Goal: Information Seeking & Learning: Check status

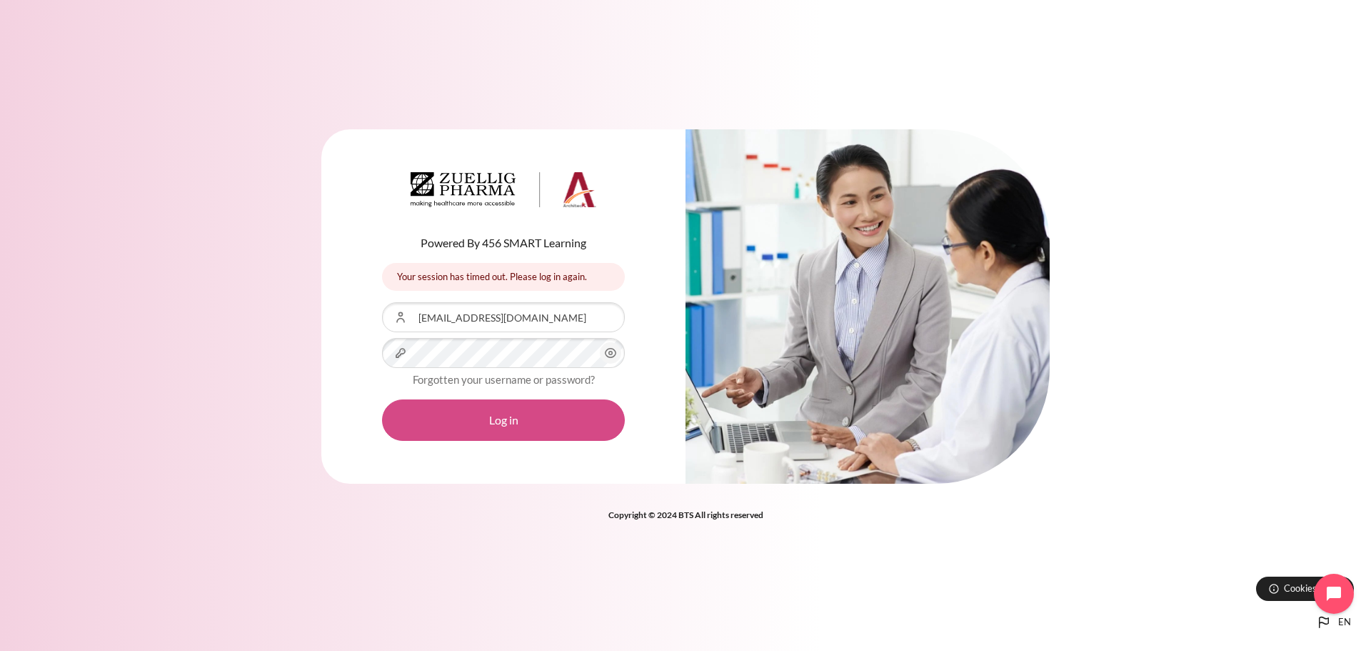
click at [460, 428] on button "Log in" at bounding box center [503, 419] width 243 height 41
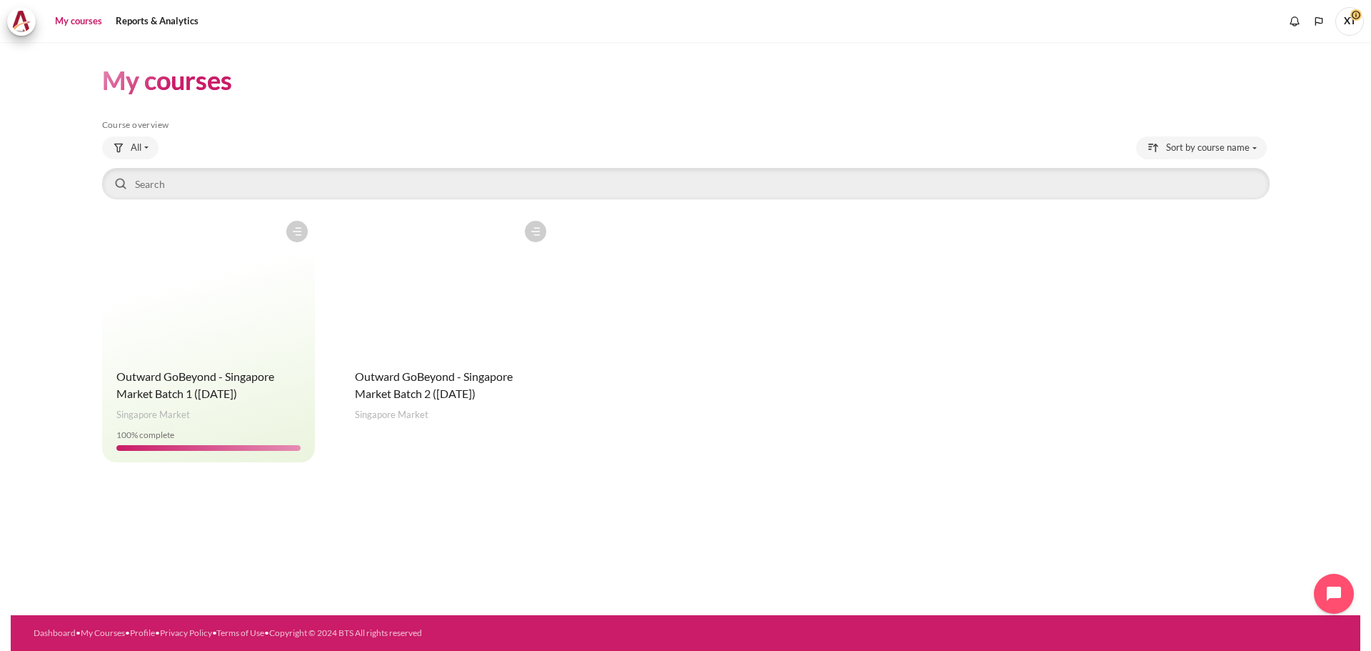
click at [530, 343] on figure "Content" at bounding box center [447, 285] width 213 height 143
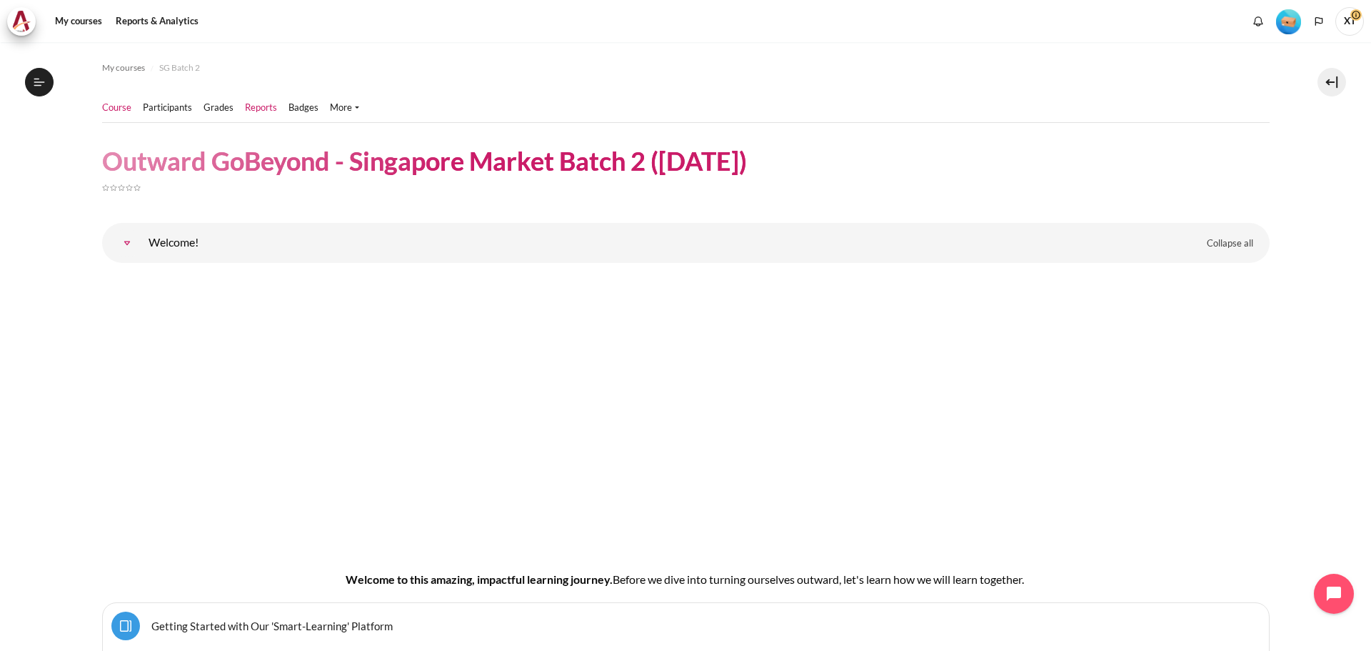
click at [255, 106] on link "Reports" at bounding box center [261, 108] width 32 height 14
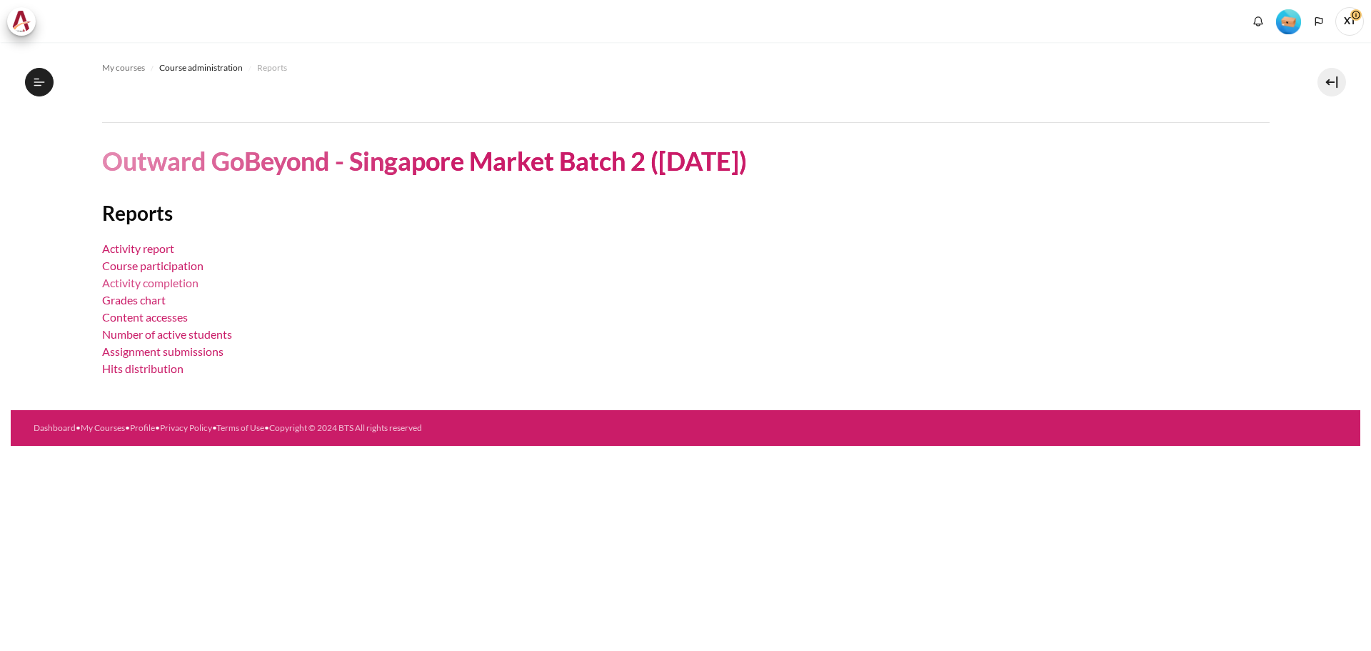
click at [139, 283] on link "Activity completion" at bounding box center [150, 283] width 96 height 14
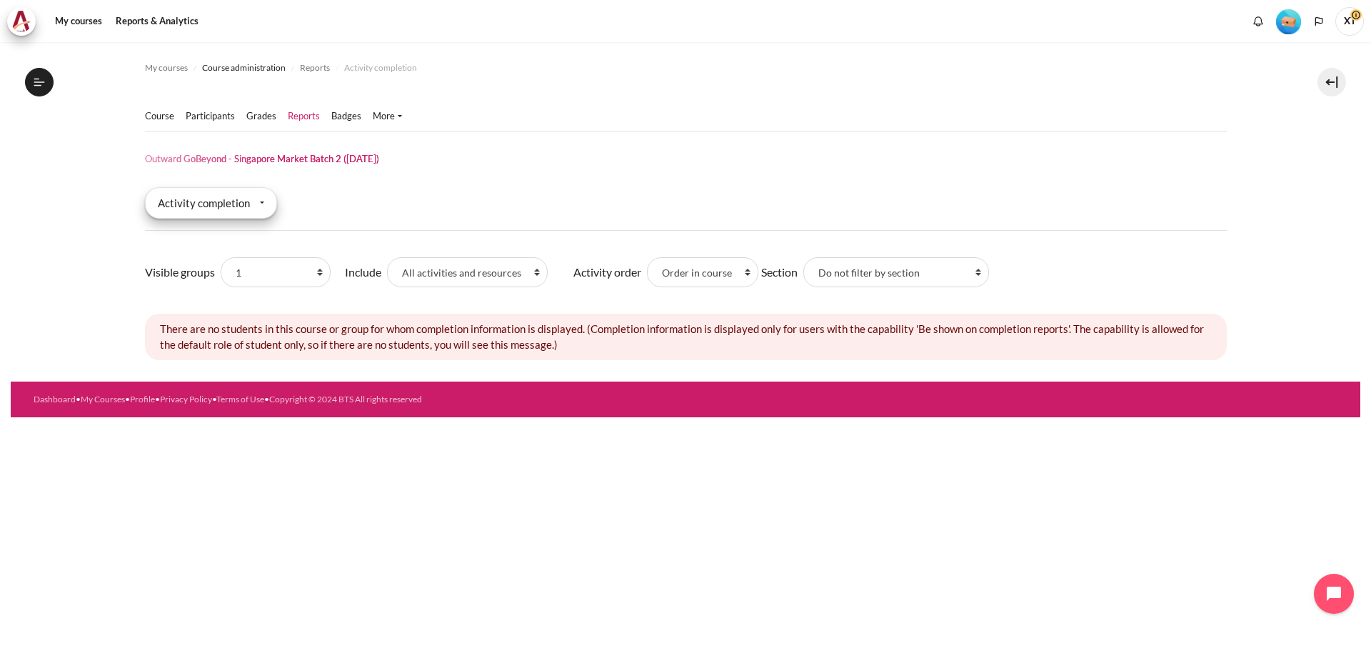
click at [242, 211] on div "Activity completion" at bounding box center [211, 202] width 132 height 31
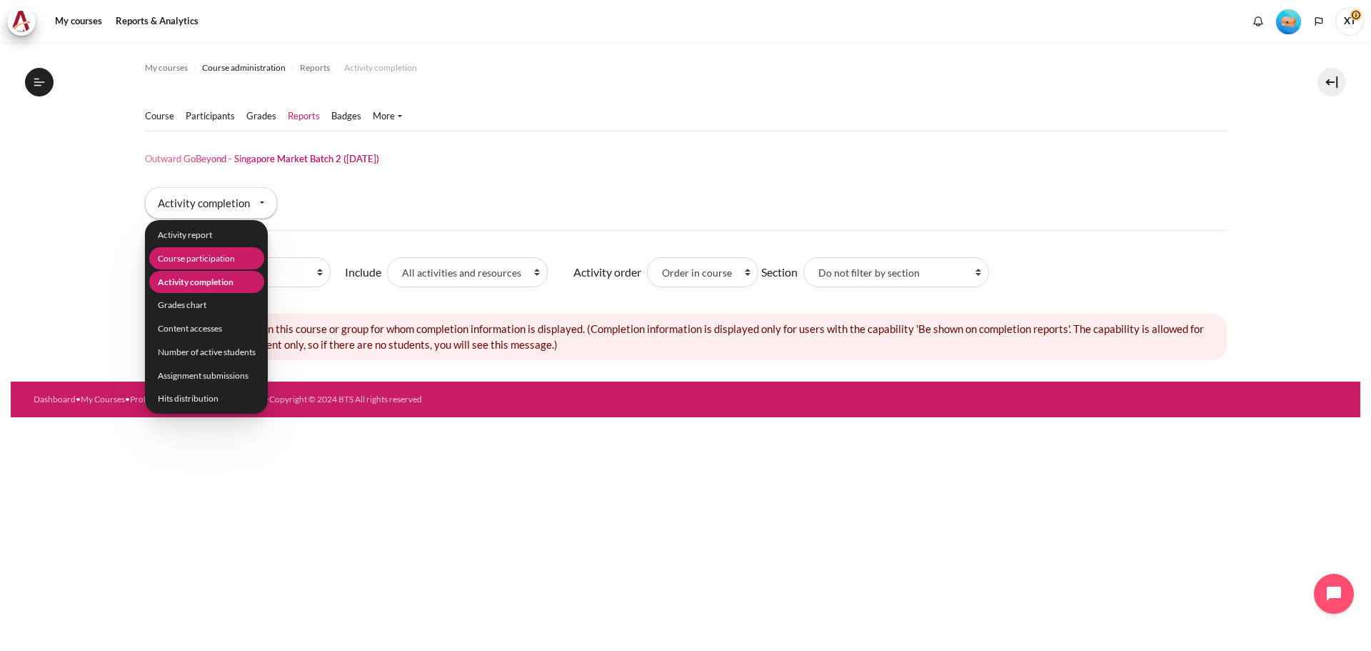
click at [227, 251] on li "Course participation" at bounding box center [206, 258] width 115 height 22
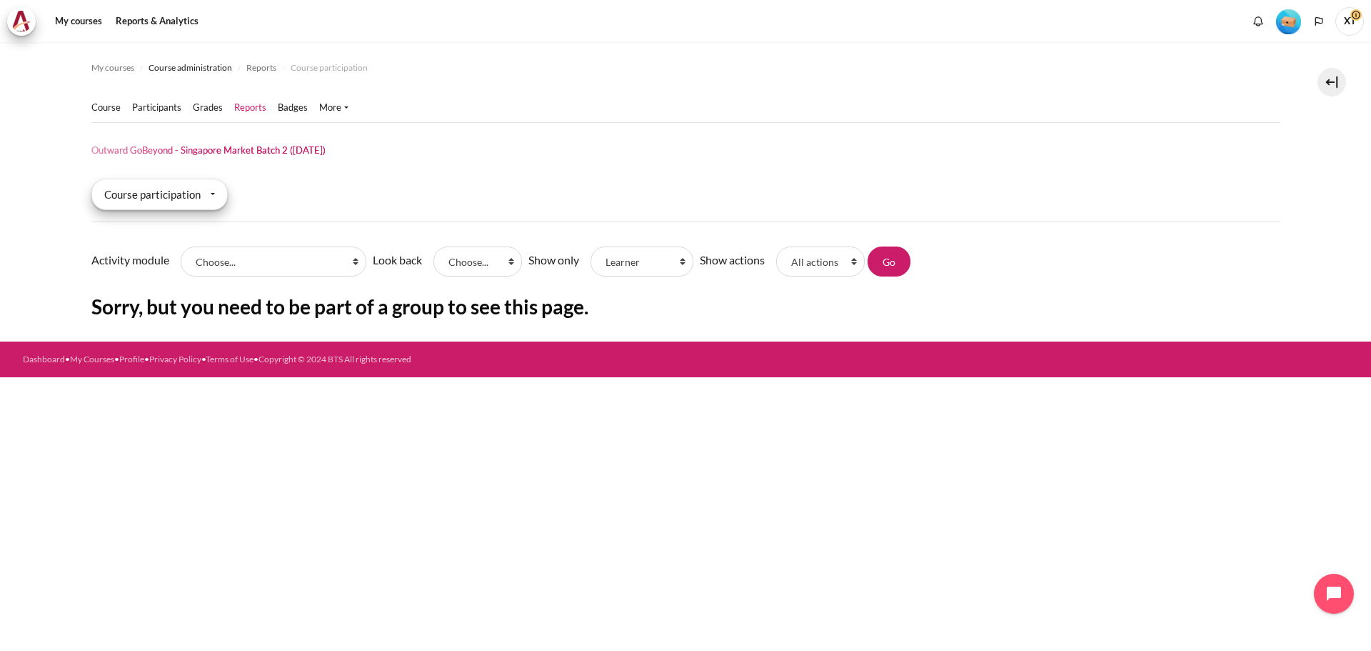
click at [191, 197] on div "Course participation" at bounding box center [159, 194] width 136 height 31
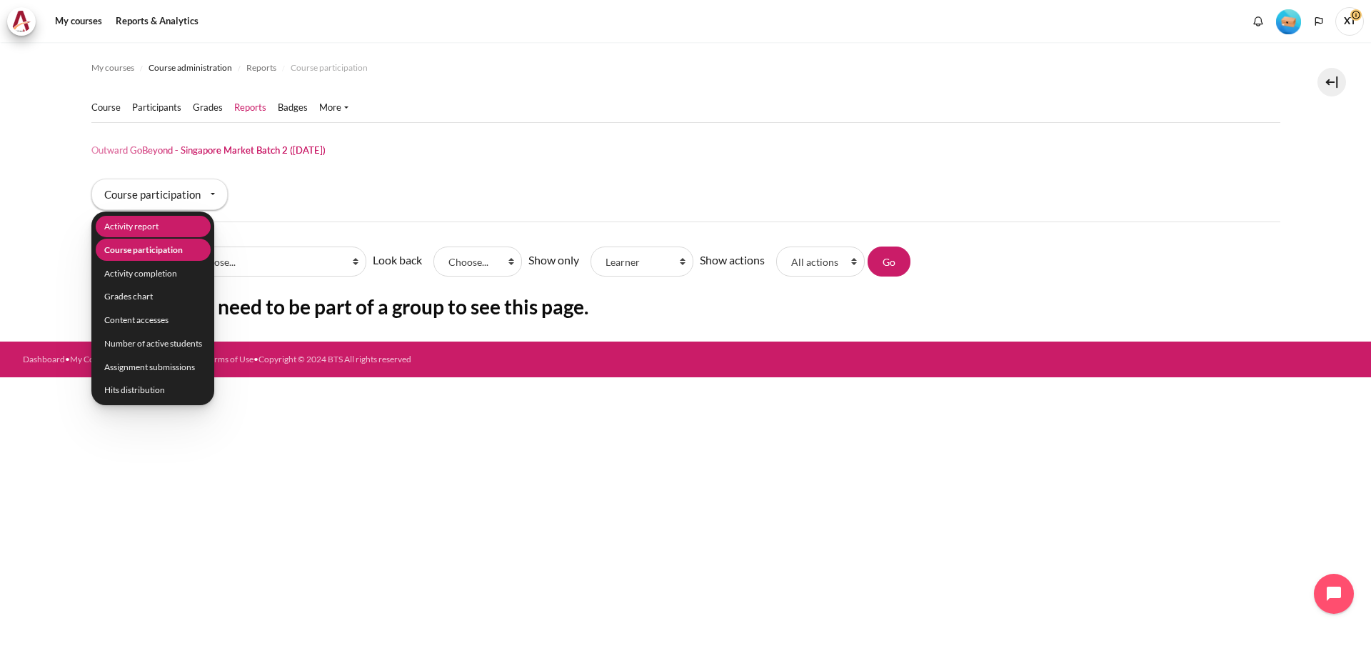
click at [167, 221] on li "Activity report" at bounding box center [152, 227] width 115 height 22
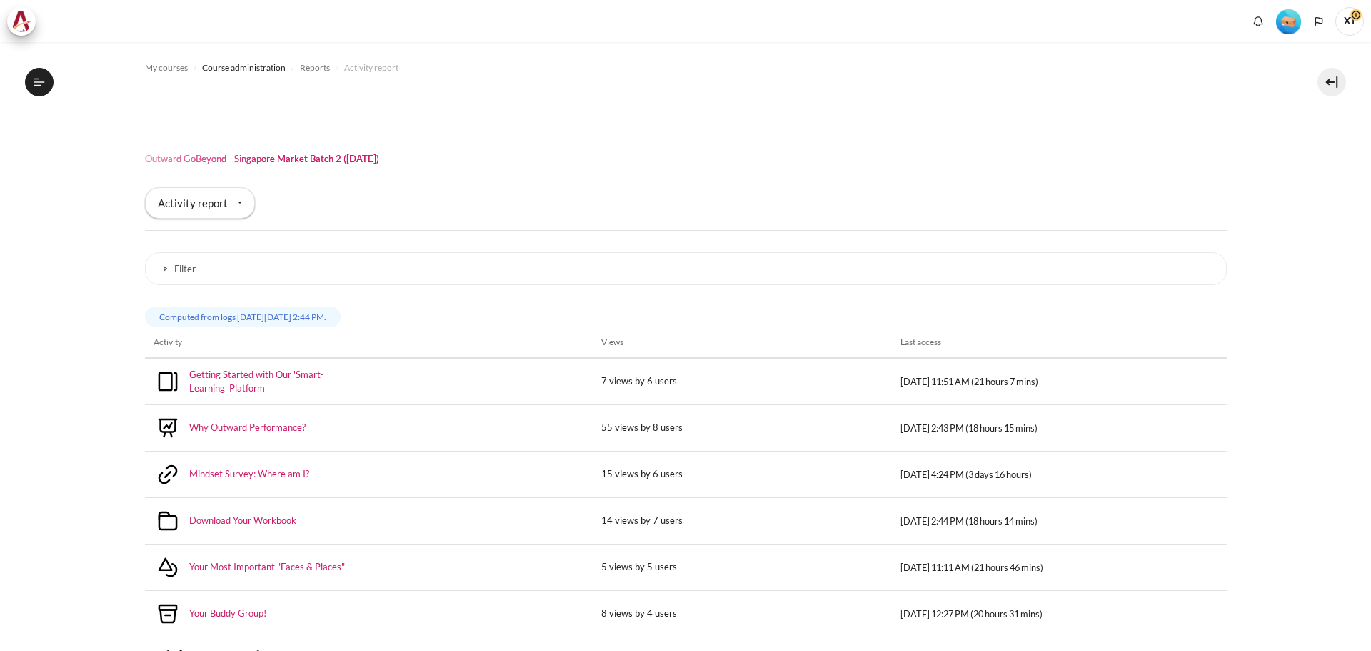
click at [586, 188] on div "Report type Activity report Activity report Course participation Activity compl…" at bounding box center [686, 208] width 1082 height 43
click at [245, 209] on div "Activity report" at bounding box center [200, 202] width 110 height 31
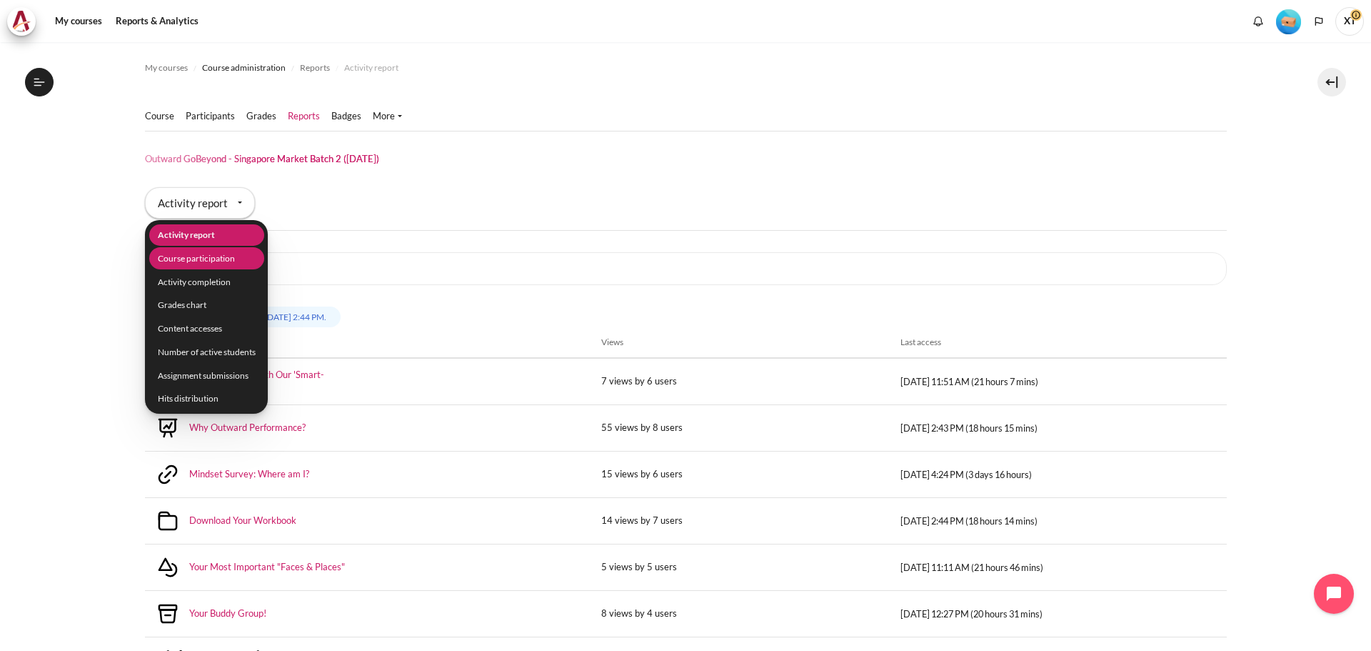
click at [221, 260] on li "Course participation" at bounding box center [206, 258] width 115 height 22
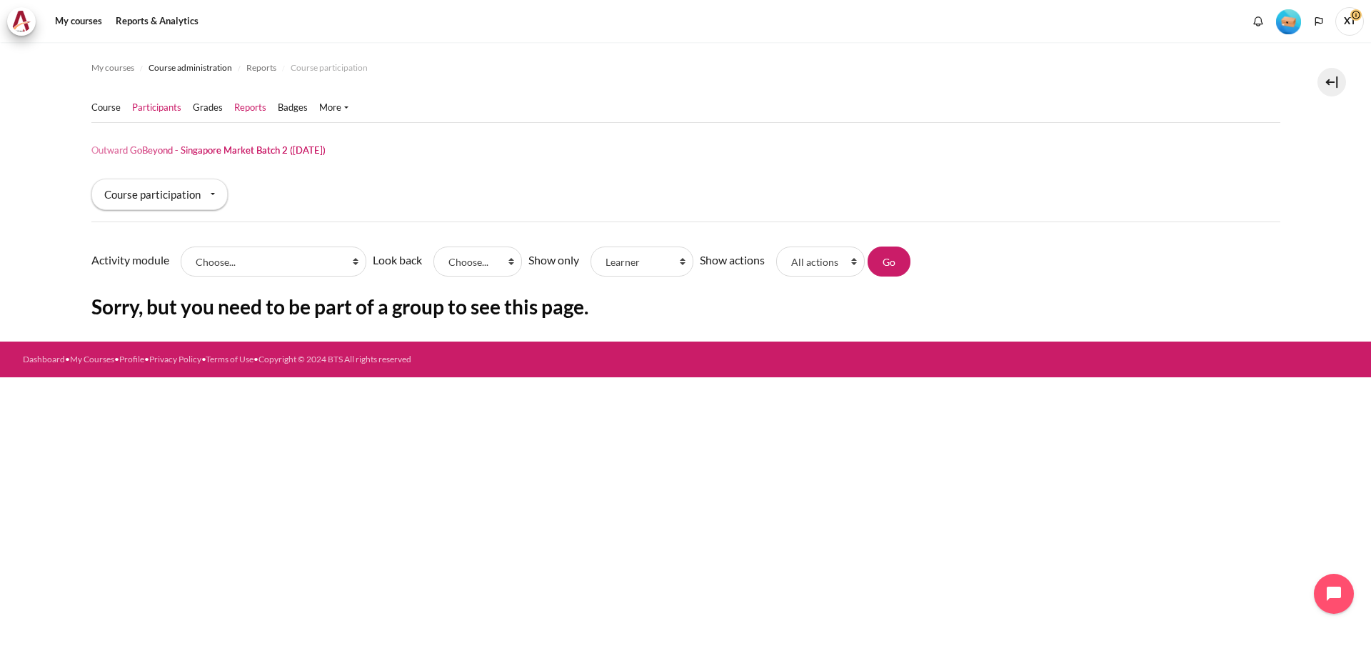
click at [139, 106] on link "Participants" at bounding box center [156, 108] width 49 height 14
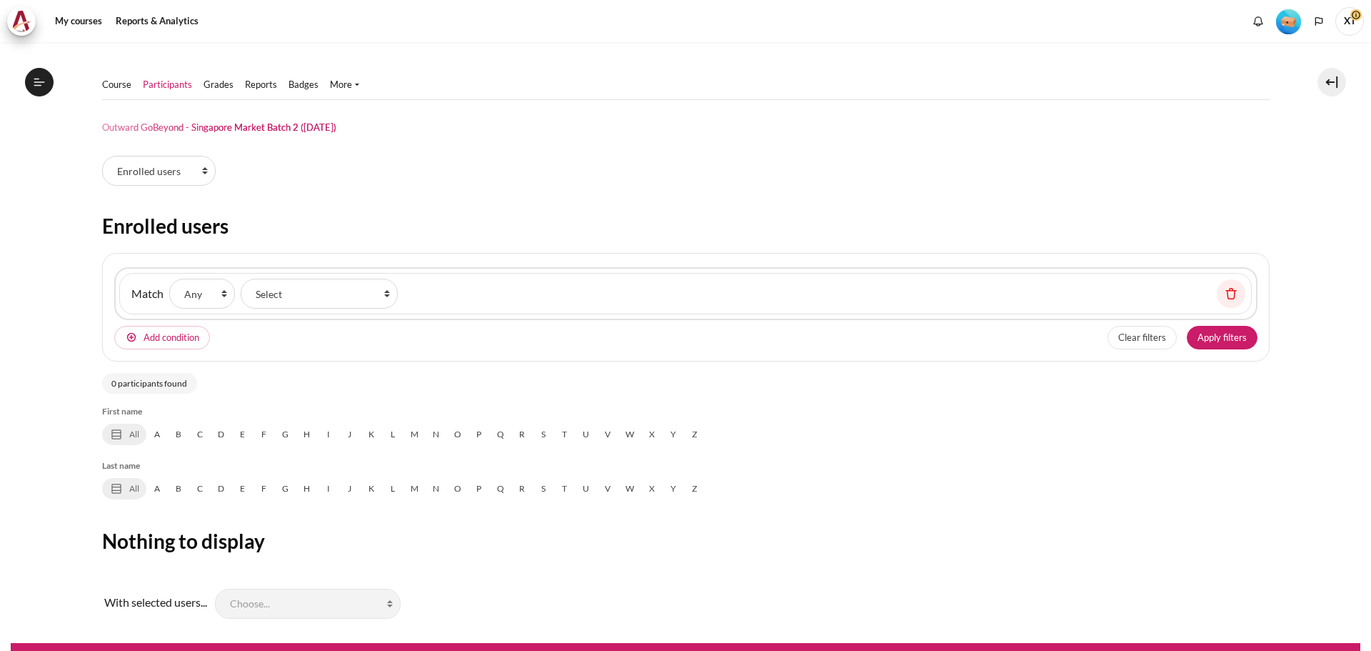
select select "groups"
select select "Content"
click at [161, 174] on select "Enrolled users Permissions" at bounding box center [159, 171] width 114 height 30
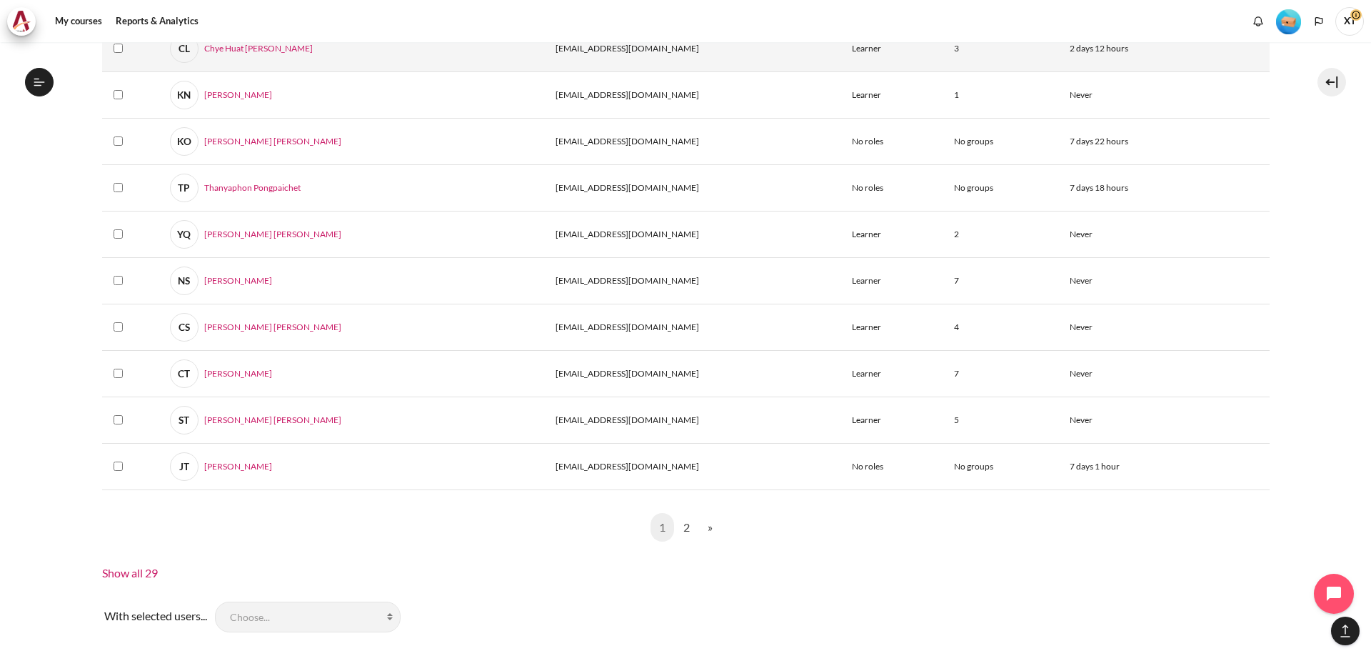
scroll to position [1071, 0]
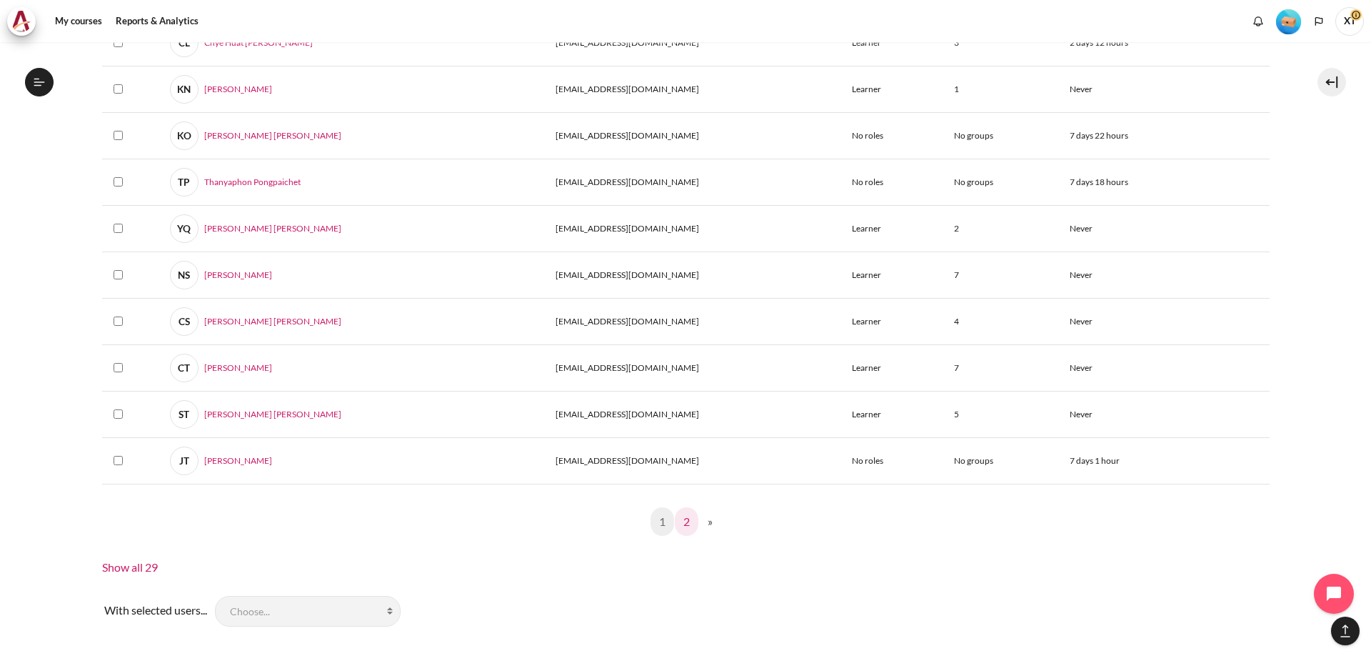
click at [681, 527] on link "2" at bounding box center [687, 521] width 24 height 29
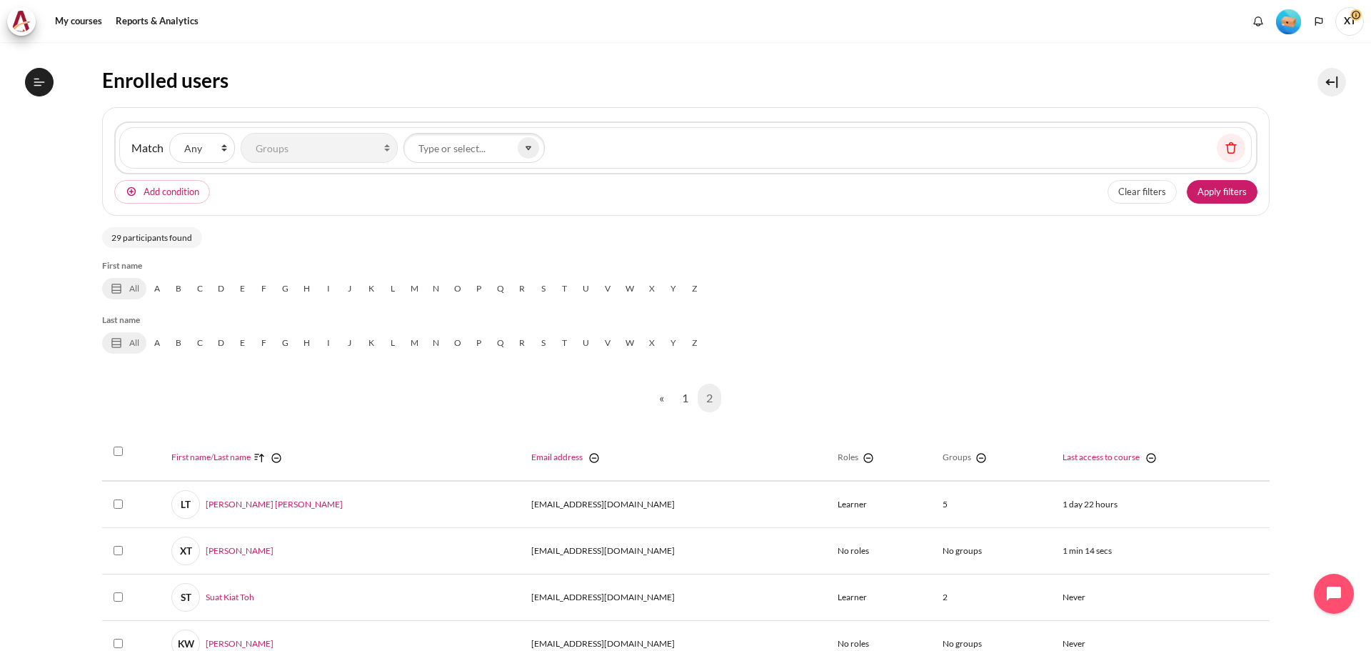
scroll to position [0, 0]
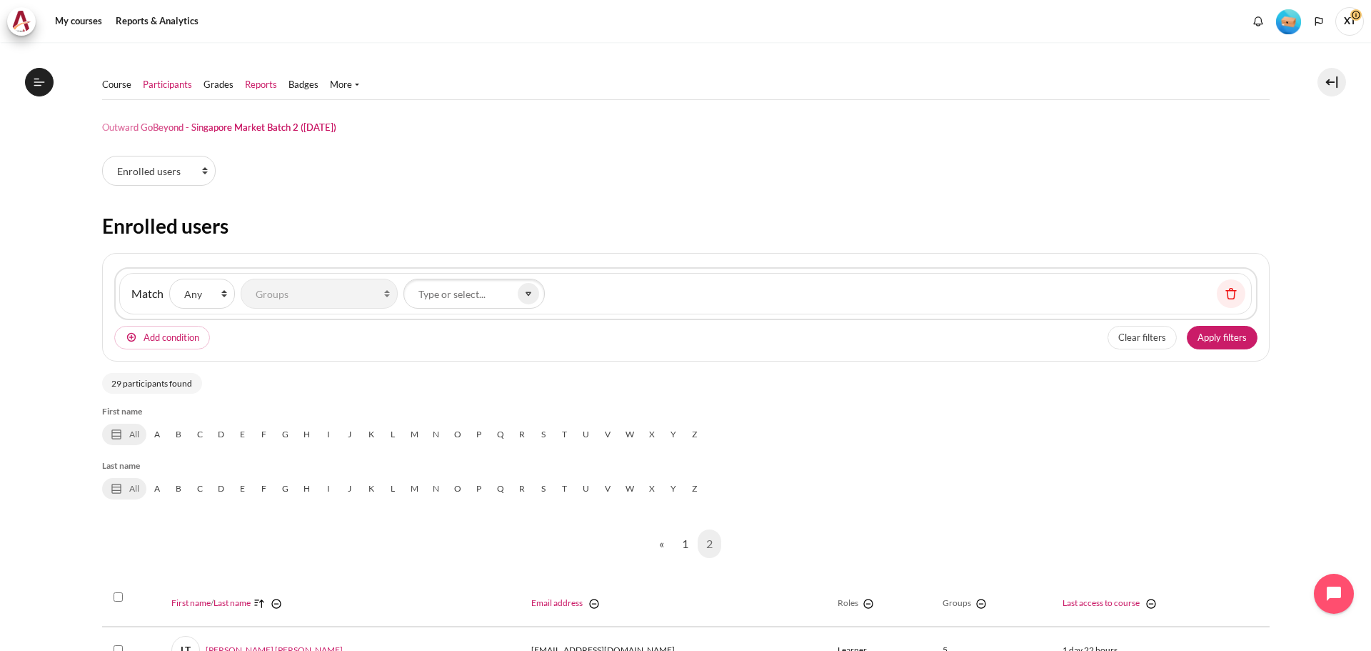
click at [257, 84] on link "Reports" at bounding box center [261, 85] width 32 height 14
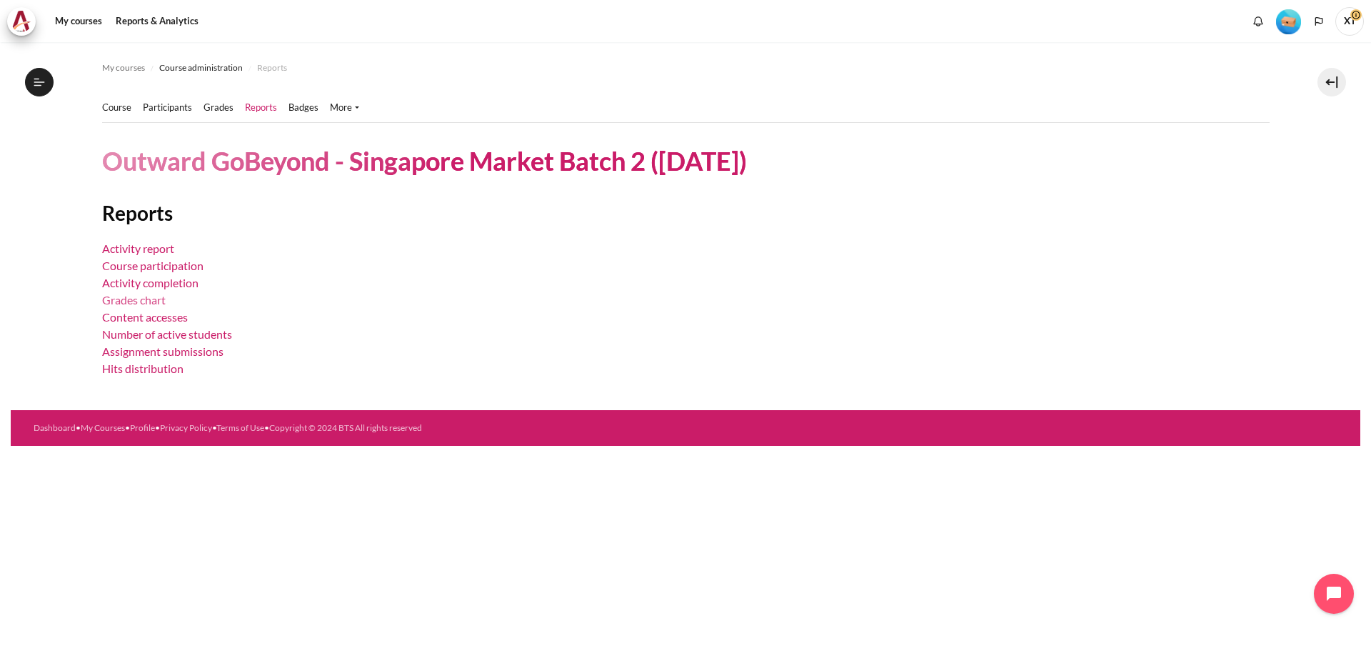
click at [127, 301] on link "Grades chart" at bounding box center [134, 300] width 64 height 14
click at [134, 261] on link "Course participation" at bounding box center [152, 266] width 101 height 14
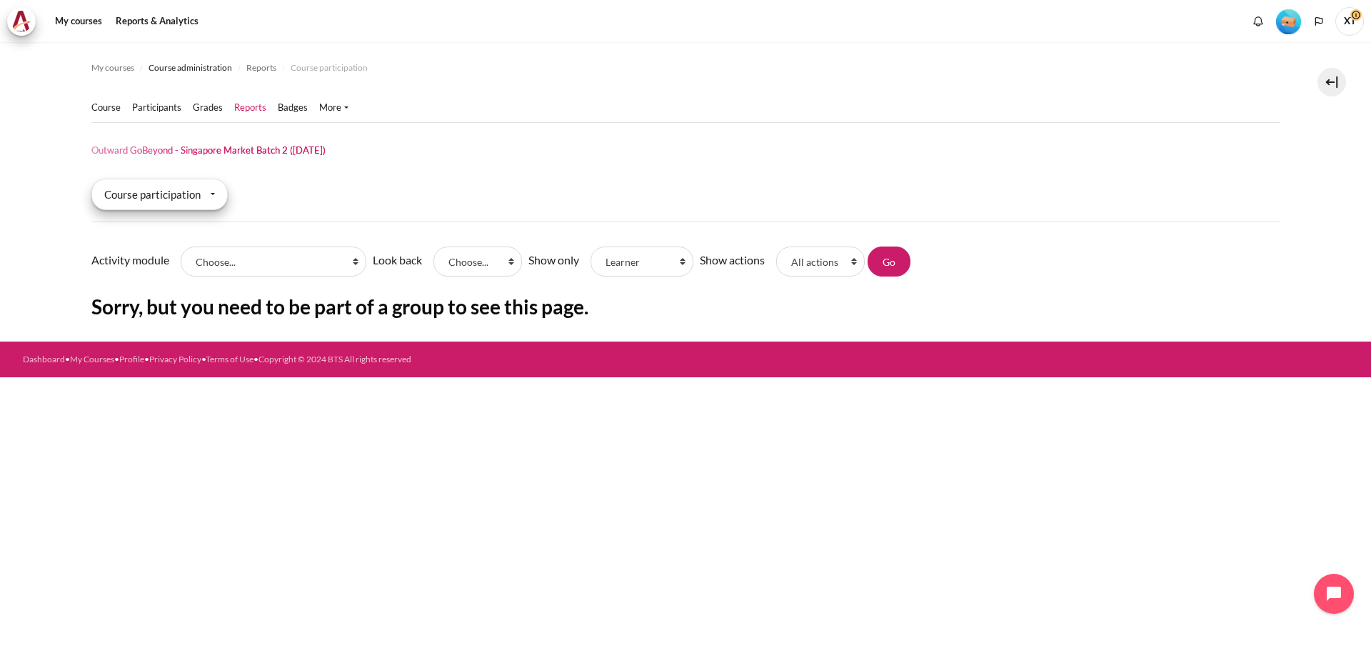
click at [143, 204] on div "Course participation" at bounding box center [159, 194] width 136 height 31
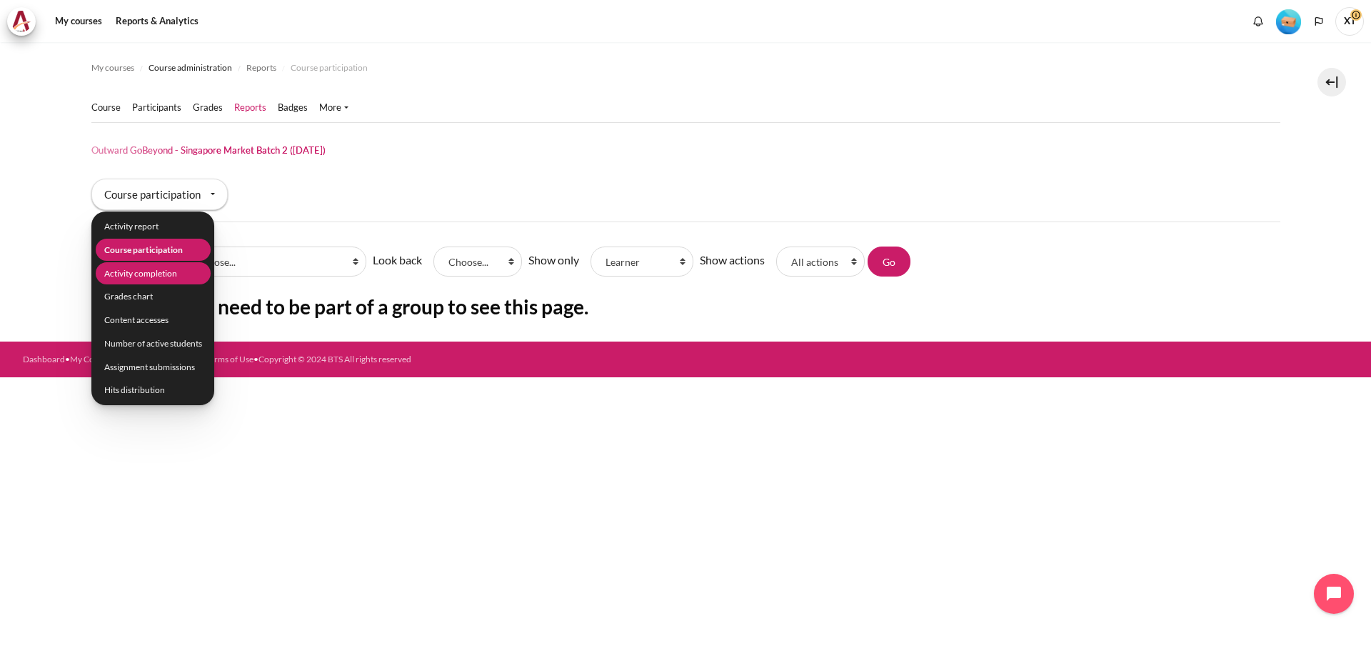
click at [144, 271] on li "Activity completion" at bounding box center [152, 273] width 115 height 22
